Goal: Task Accomplishment & Management: Use online tool/utility

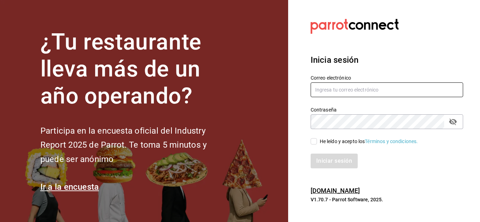
type input "[EMAIL_ADDRESS][DOMAIN_NAME]"
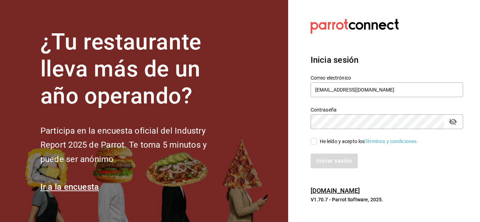
click at [317, 143] on input "He leído y acepto los Términos y condiciones." at bounding box center [314, 141] width 6 height 6
checkbox input "true"
click at [330, 158] on button "Iniciar sesión" at bounding box center [335, 161] width 48 height 15
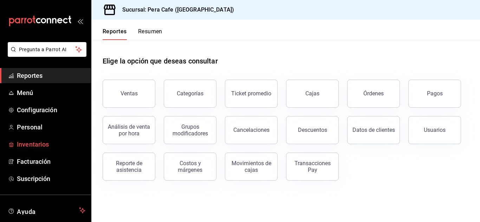
click at [33, 146] on span "Inventarios" at bounding box center [51, 144] width 69 height 9
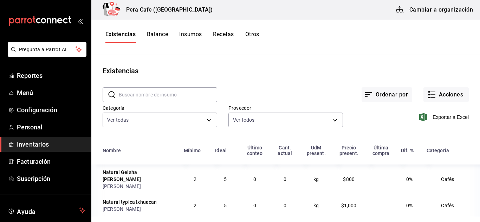
click at [284, 71] on div "Existencias" at bounding box center [285, 71] width 389 height 11
